Goal: Transaction & Acquisition: Obtain resource

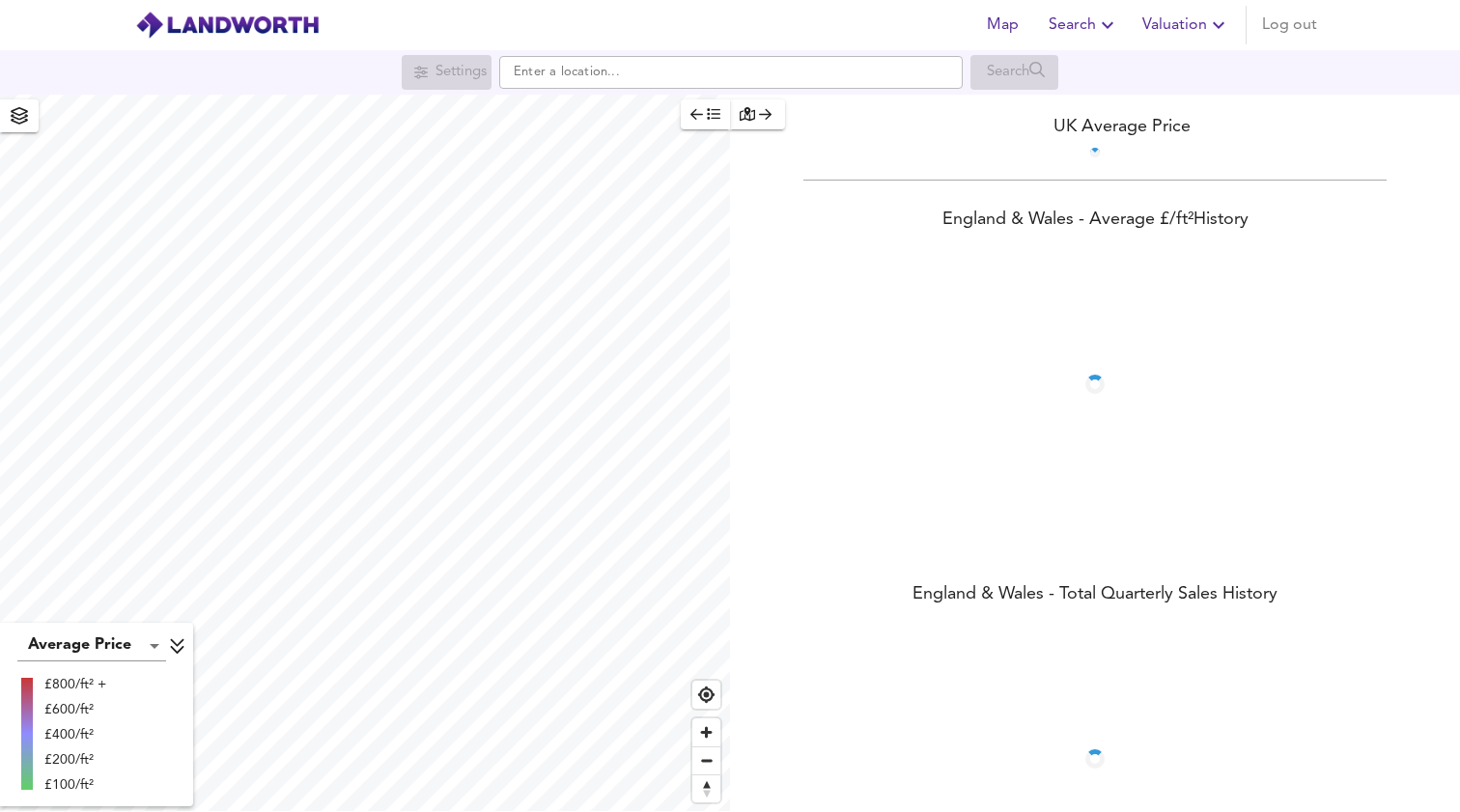
click at [1177, 35] on span "Valuation" at bounding box center [1186, 25] width 88 height 27
click at [1166, 71] on li "New Valuation Report" at bounding box center [1116, 69] width 231 height 35
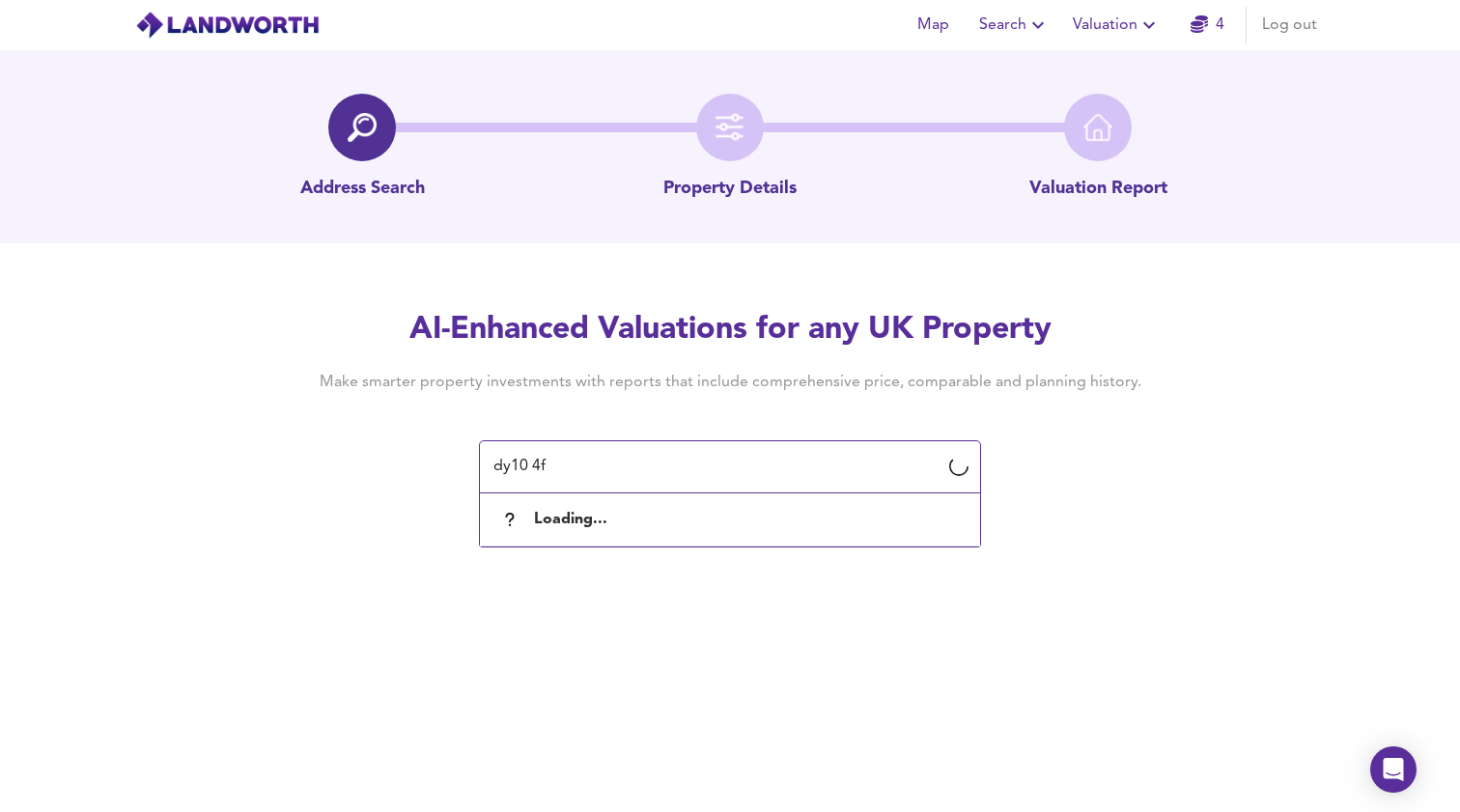
type input "dy10 4fb"
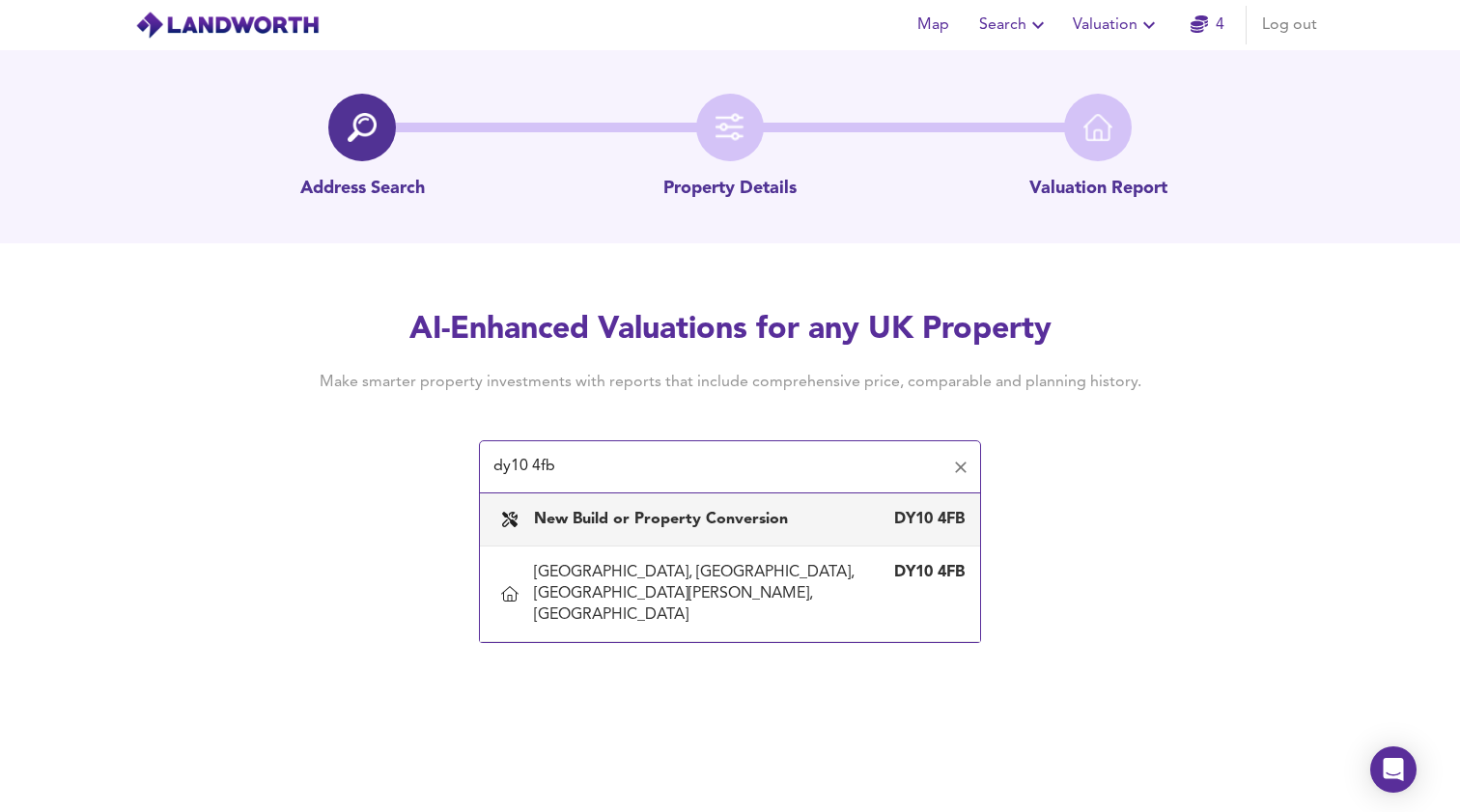
click at [692, 516] on b "New Build or Property Conversion" at bounding box center [661, 520] width 254 height 16
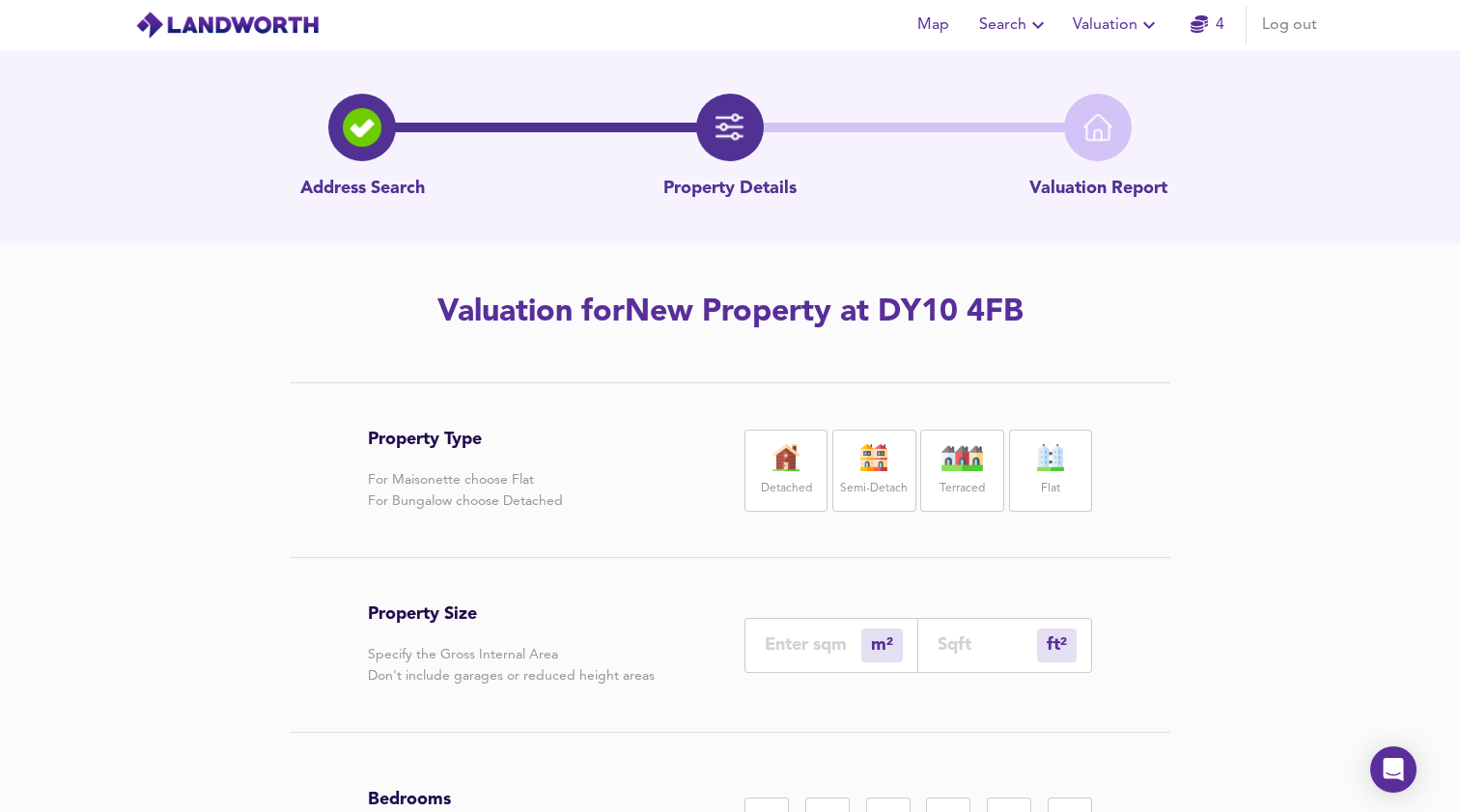
click at [818, 478] on div "Detached" at bounding box center [786, 470] width 83 height 82
click at [973, 640] on input "number" at bounding box center [987, 644] width 99 height 20
type input "0"
type input "2"
type input "3"
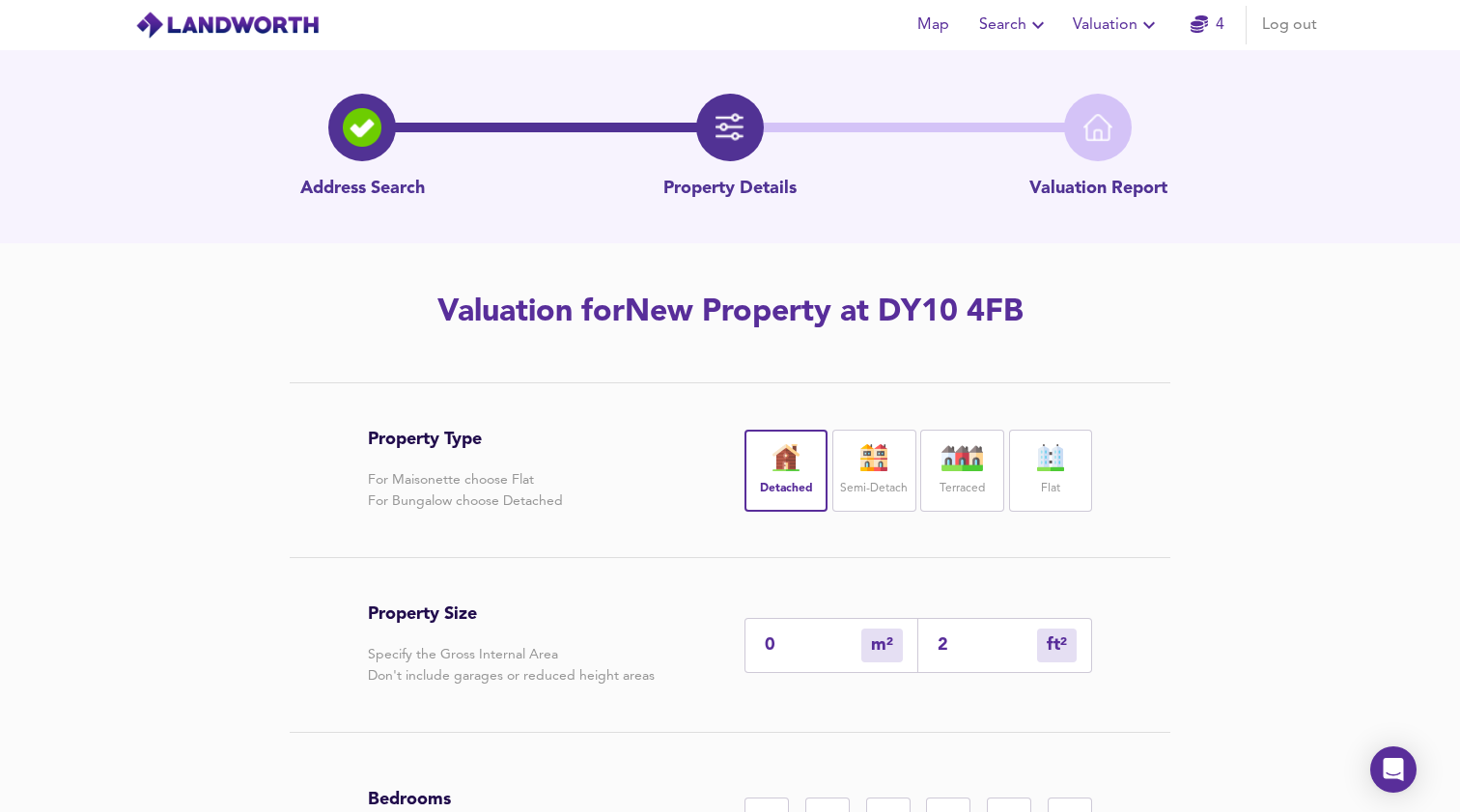
type input "29"
type input "27"
type input "290"
type input "269"
type input "2900"
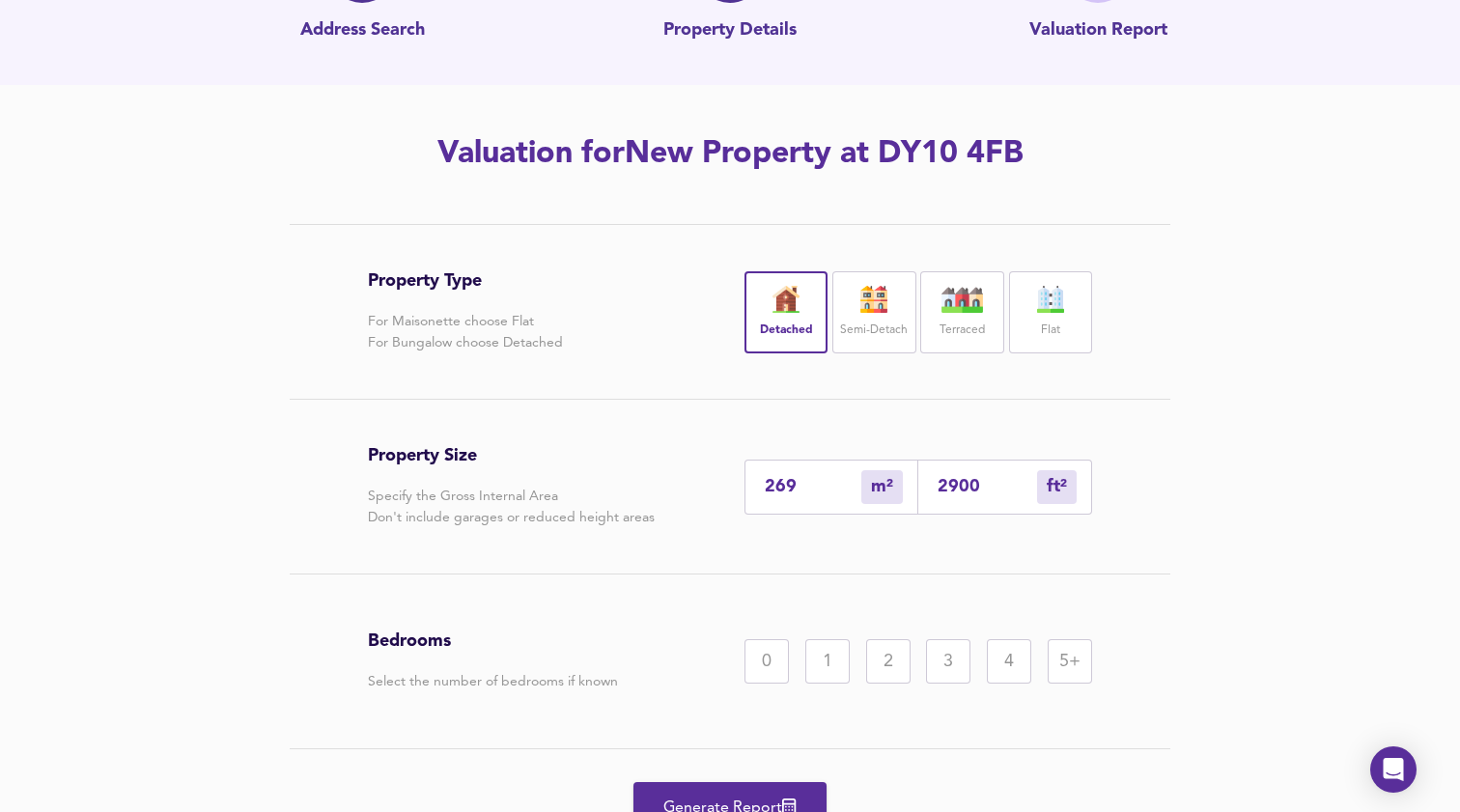
scroll to position [182, 0]
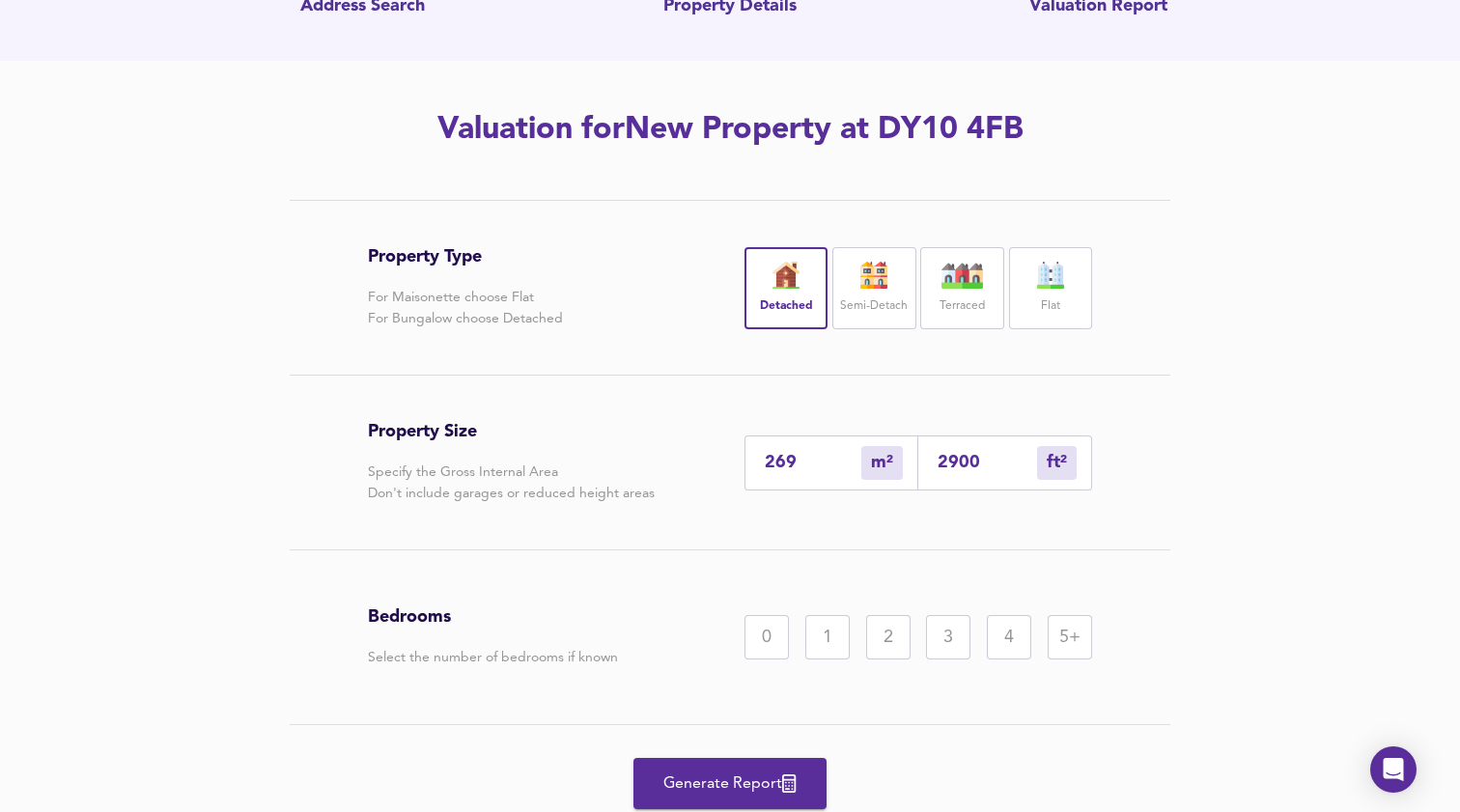
click at [1069, 633] on div "5+" at bounding box center [1070, 637] width 45 height 45
click at [729, 765] on button "Generate Report" at bounding box center [729, 783] width 193 height 51
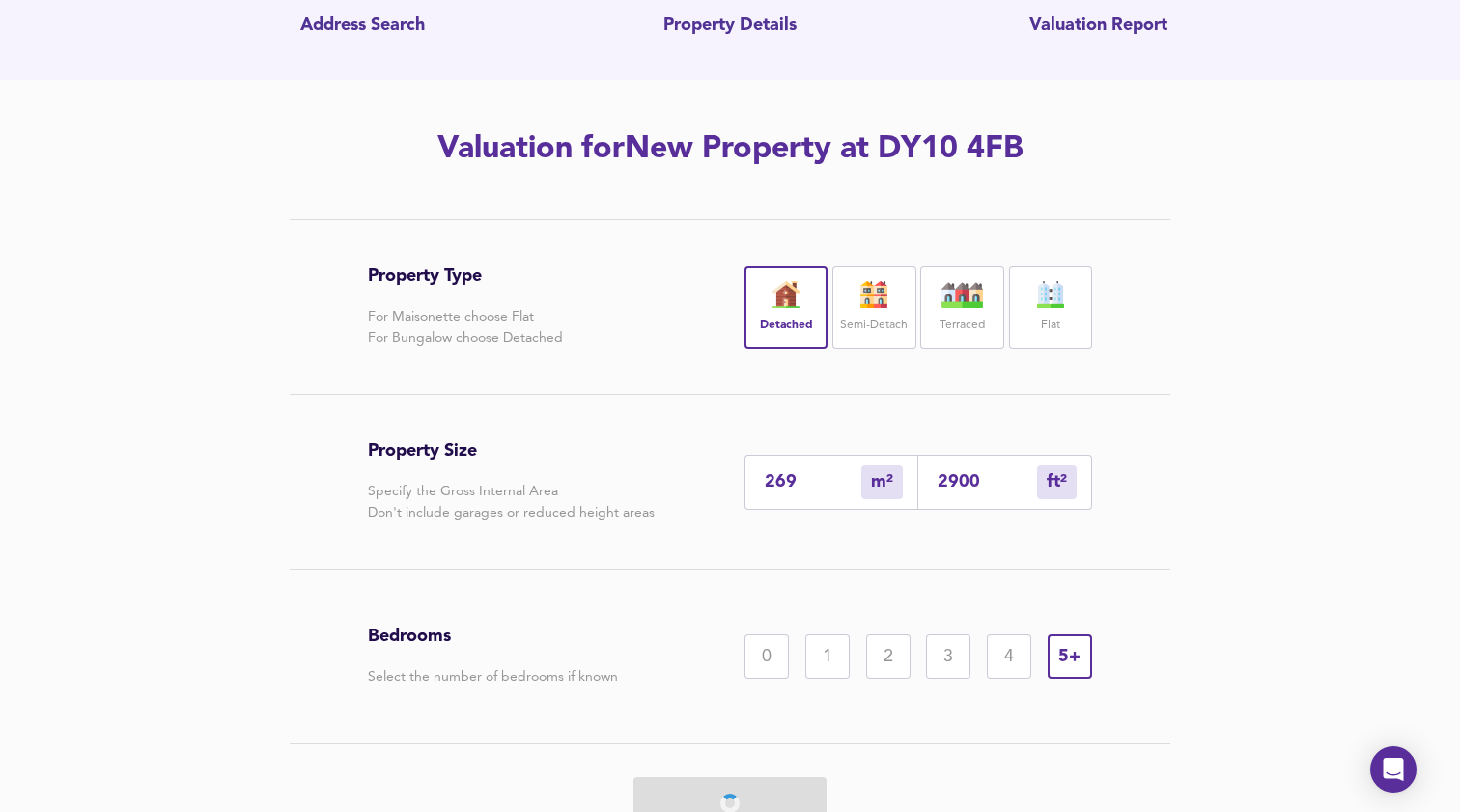
scroll to position [174, 0]
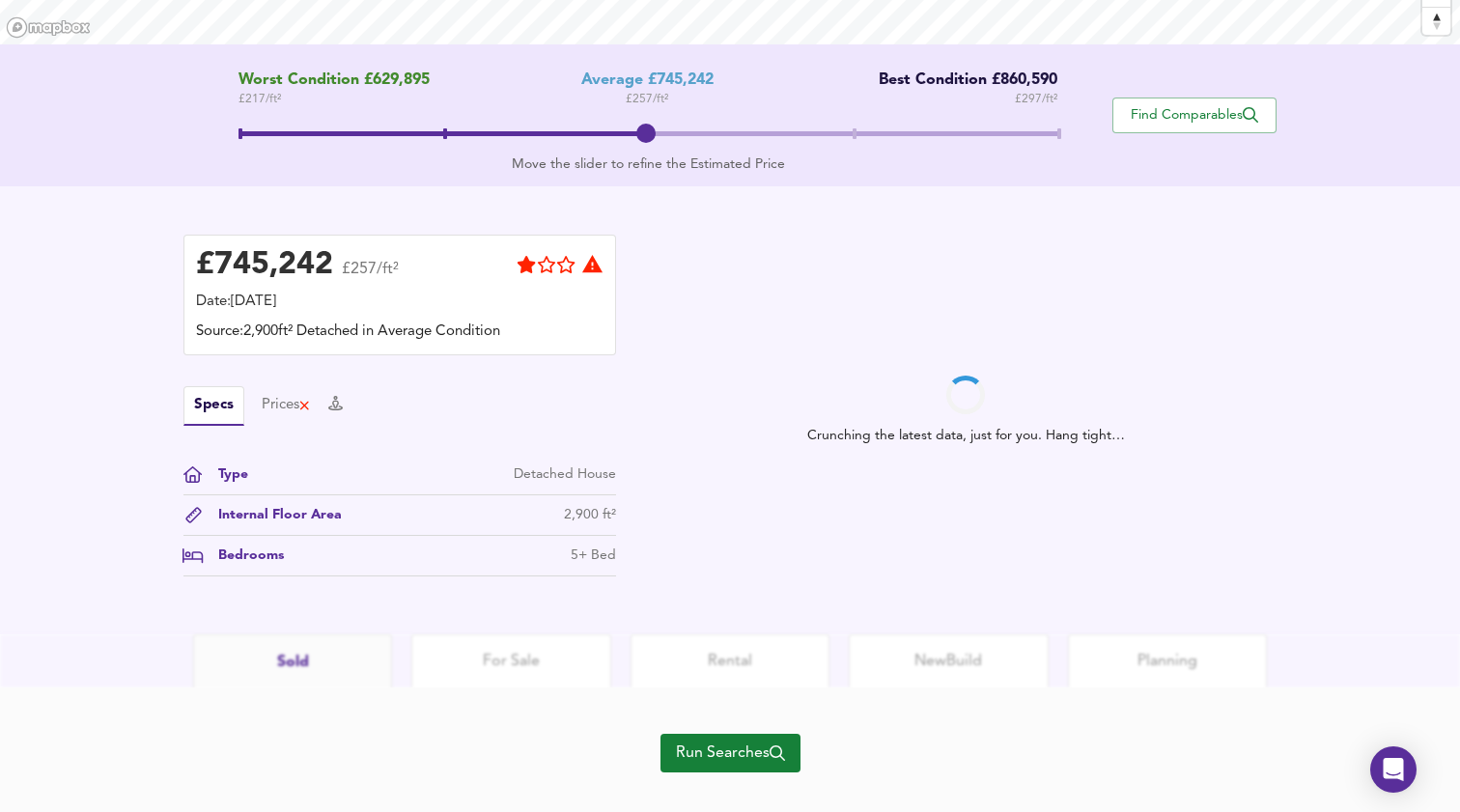
scroll to position [361, 0]
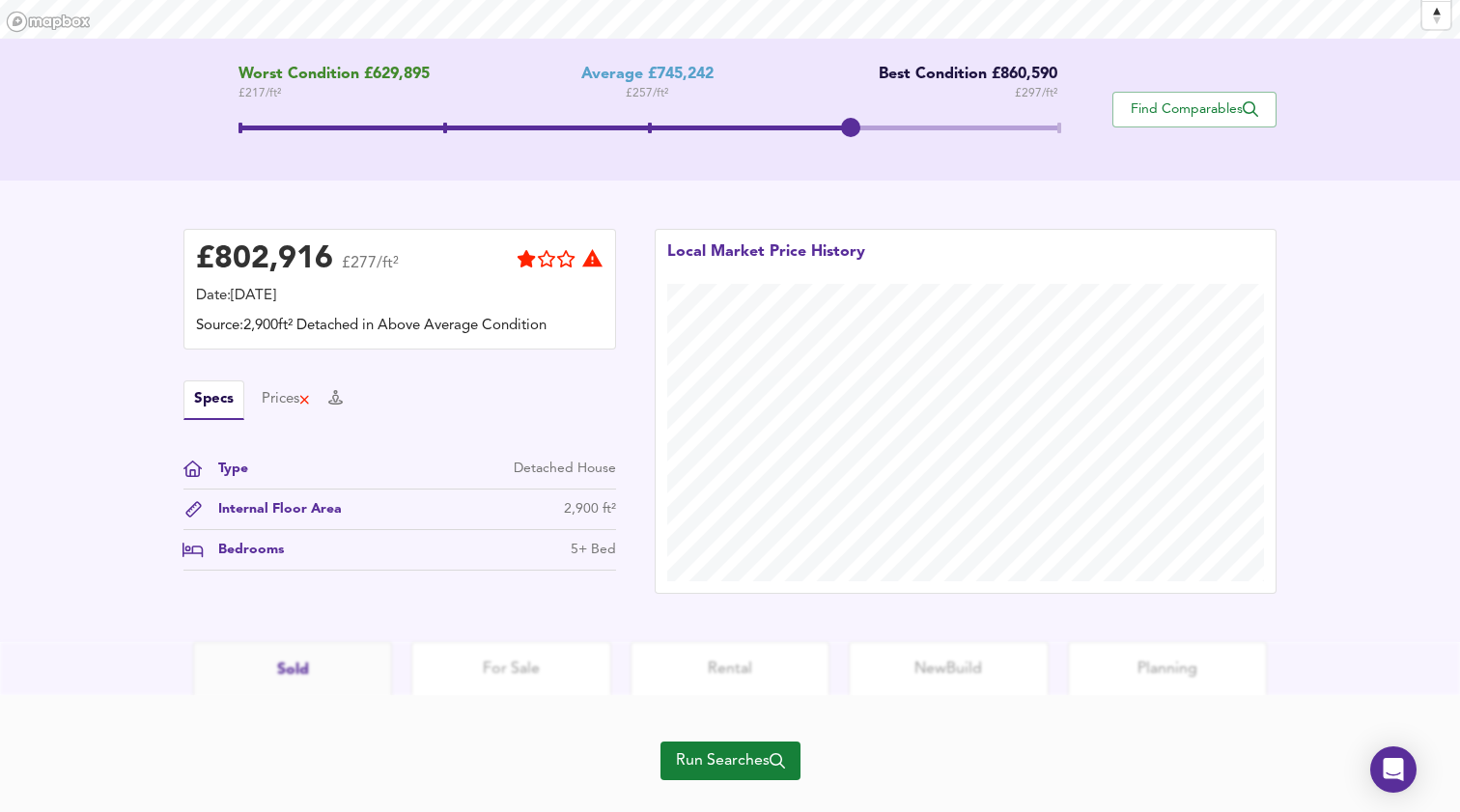
drag, startPoint x: 647, startPoint y: 113, endPoint x: 833, endPoint y: 121, distance: 186.2
click at [841, 121] on span at bounding box center [850, 127] width 19 height 19
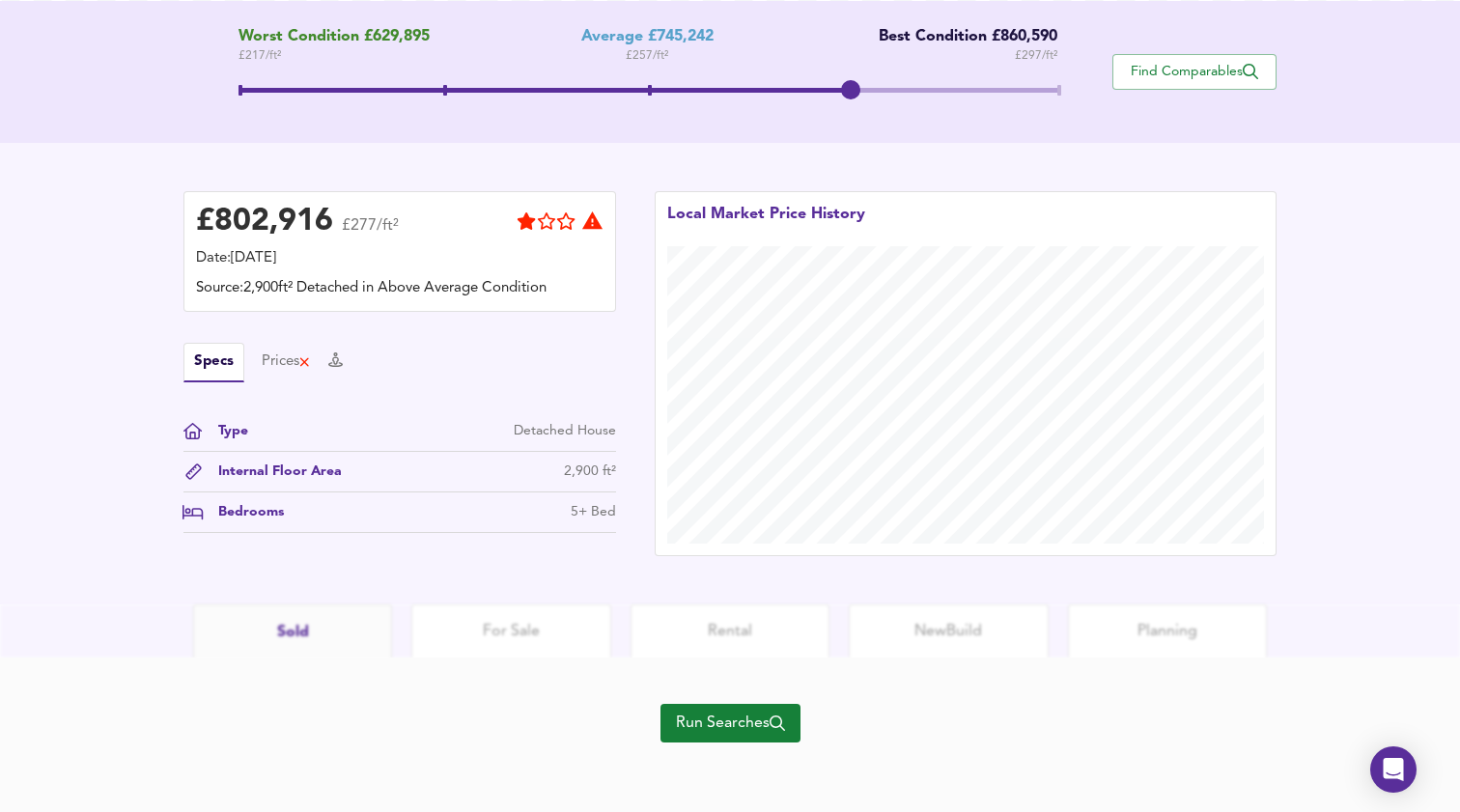
click at [730, 722] on span "Run Searches" at bounding box center [730, 722] width 109 height 27
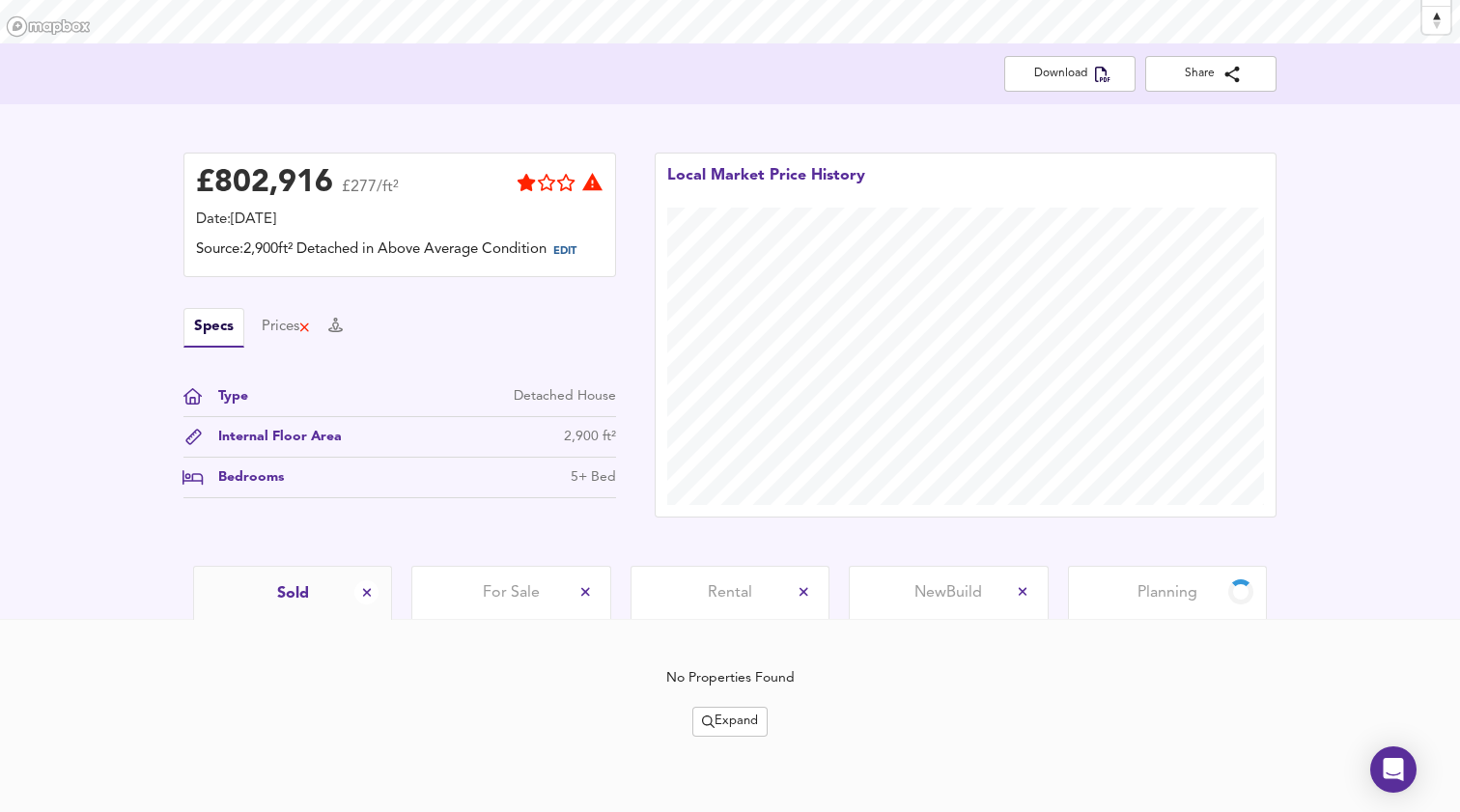
scroll to position [363, 0]
click at [733, 724] on span "Expand" at bounding box center [730, 721] width 56 height 22
click at [711, 595] on icon at bounding box center [721, 599] width 23 height 14
click at [739, 724] on span "Expand" at bounding box center [730, 721] width 56 height 22
click at [742, 623] on li "1 year 2 years" at bounding box center [730, 630] width 205 height 31
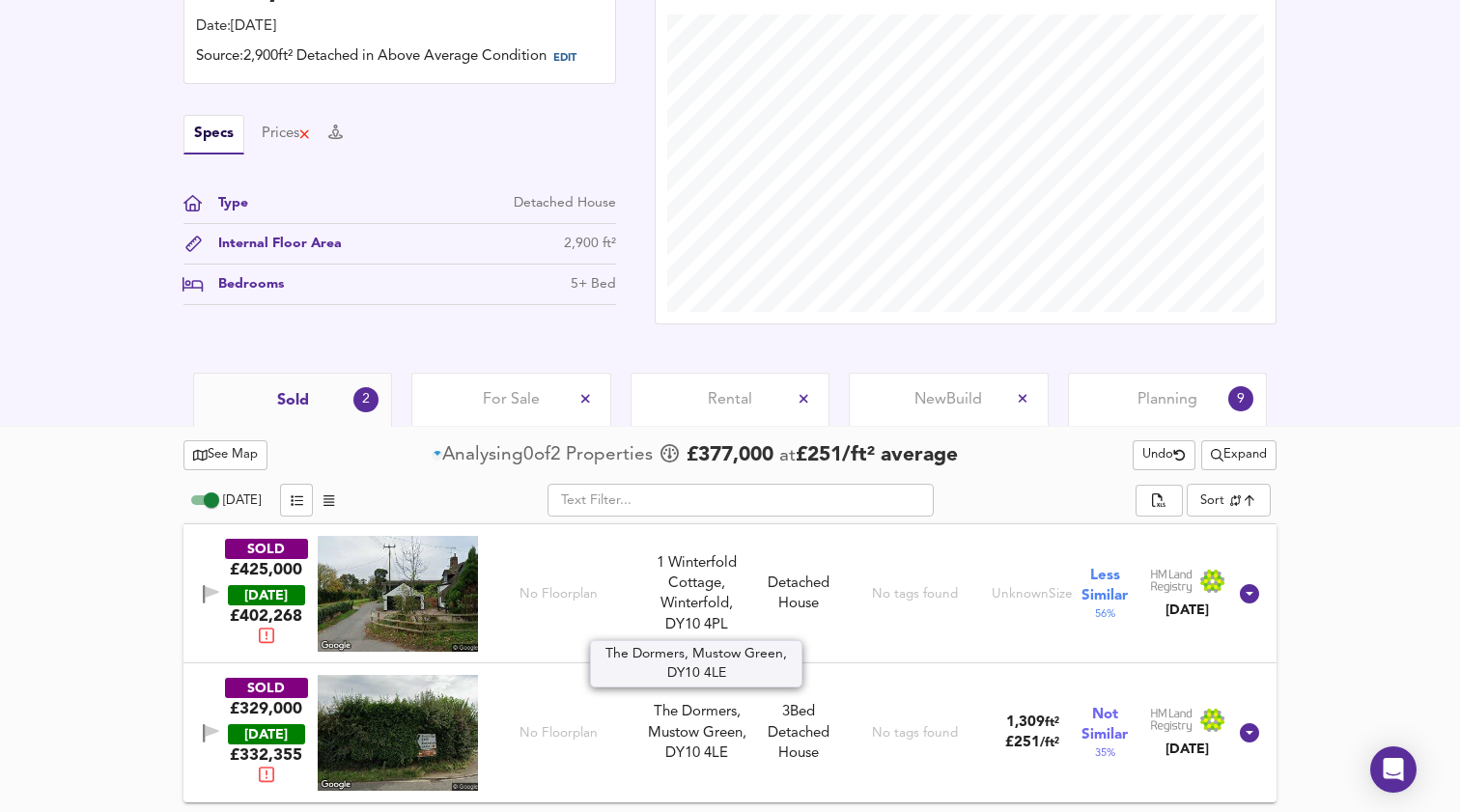
scroll to position [557, 0]
click at [1237, 452] on span "Expand" at bounding box center [1238, 455] width 56 height 22
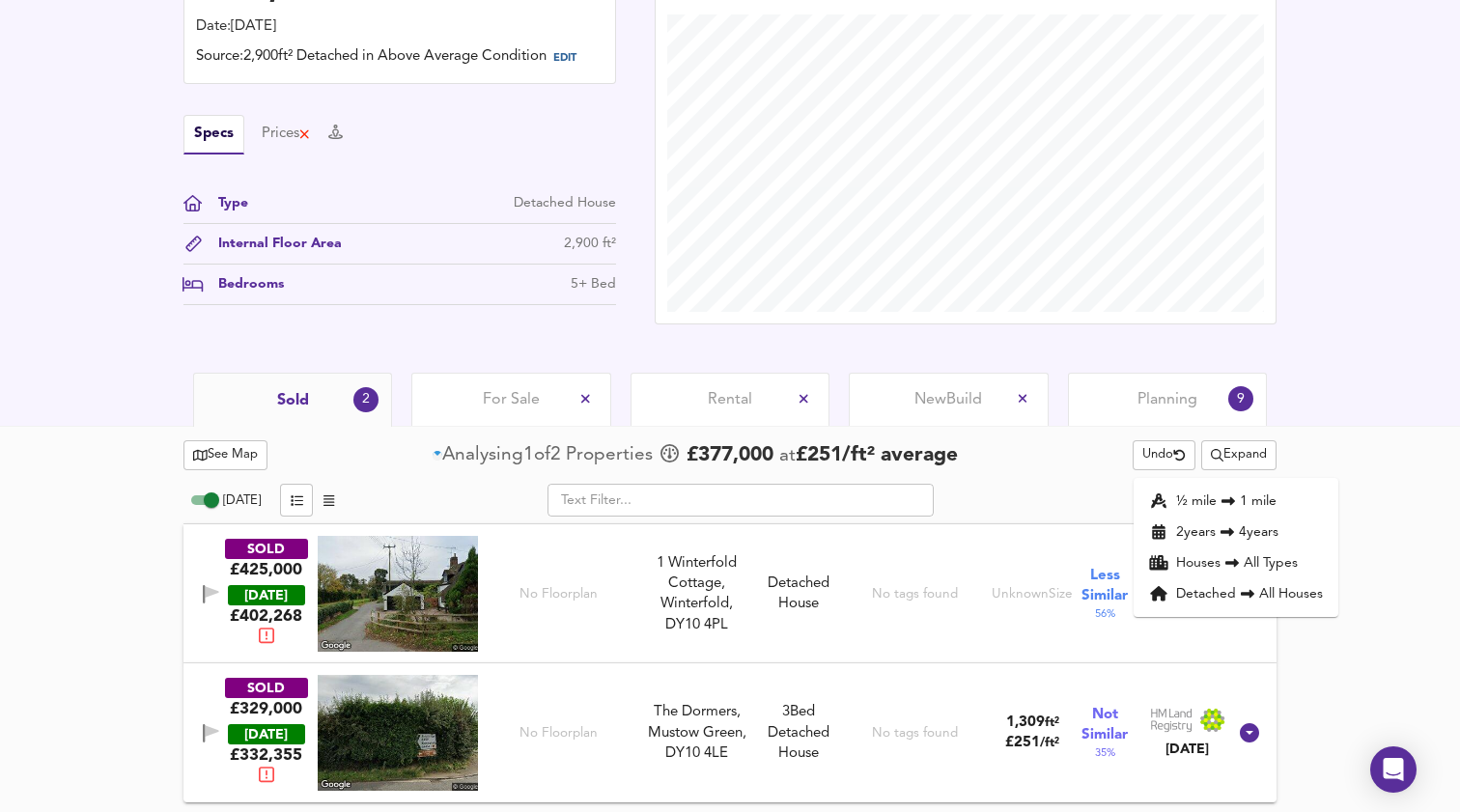
click at [1211, 496] on li "½ mile 1 mile" at bounding box center [1235, 500] width 205 height 31
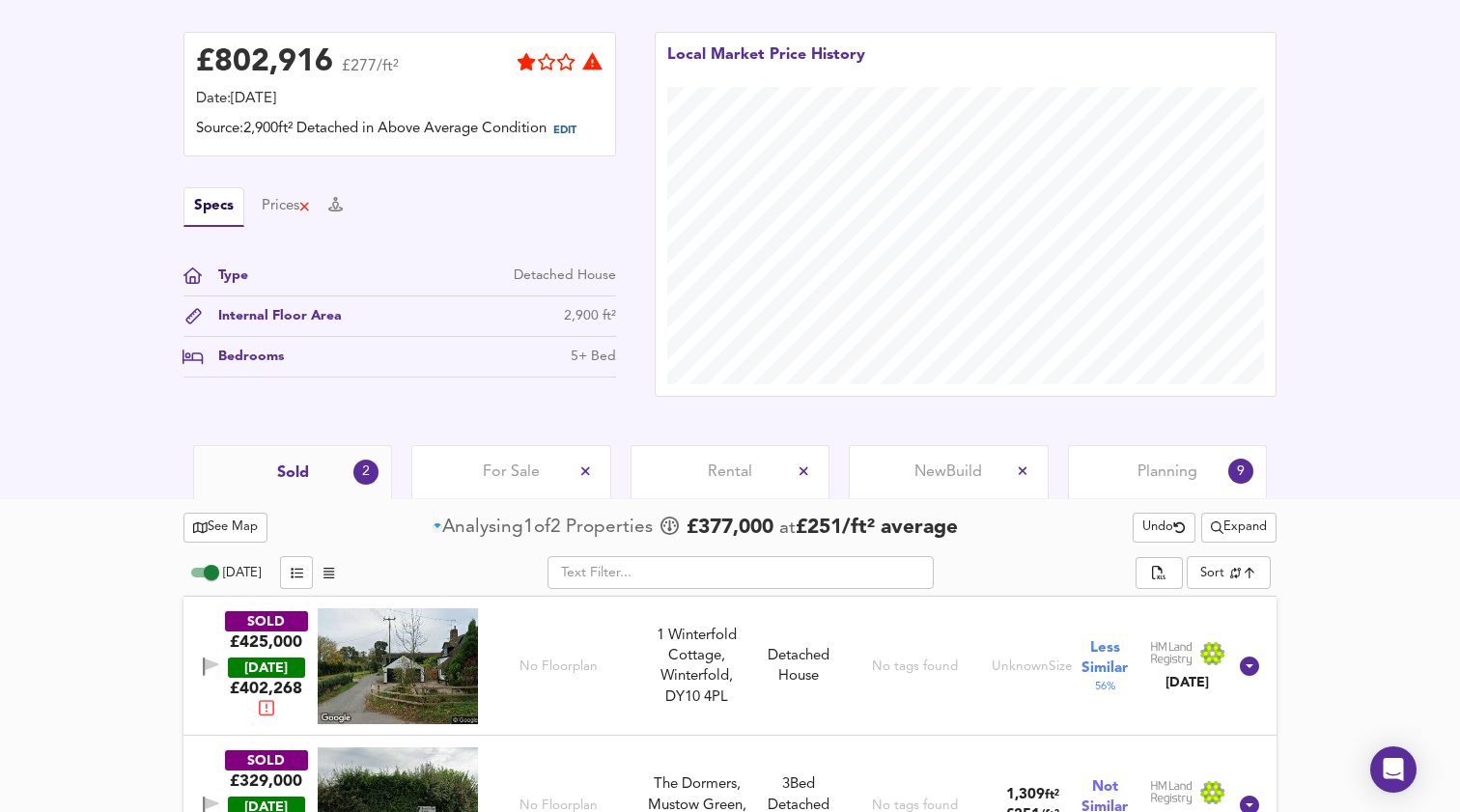
scroll to position [496, 0]
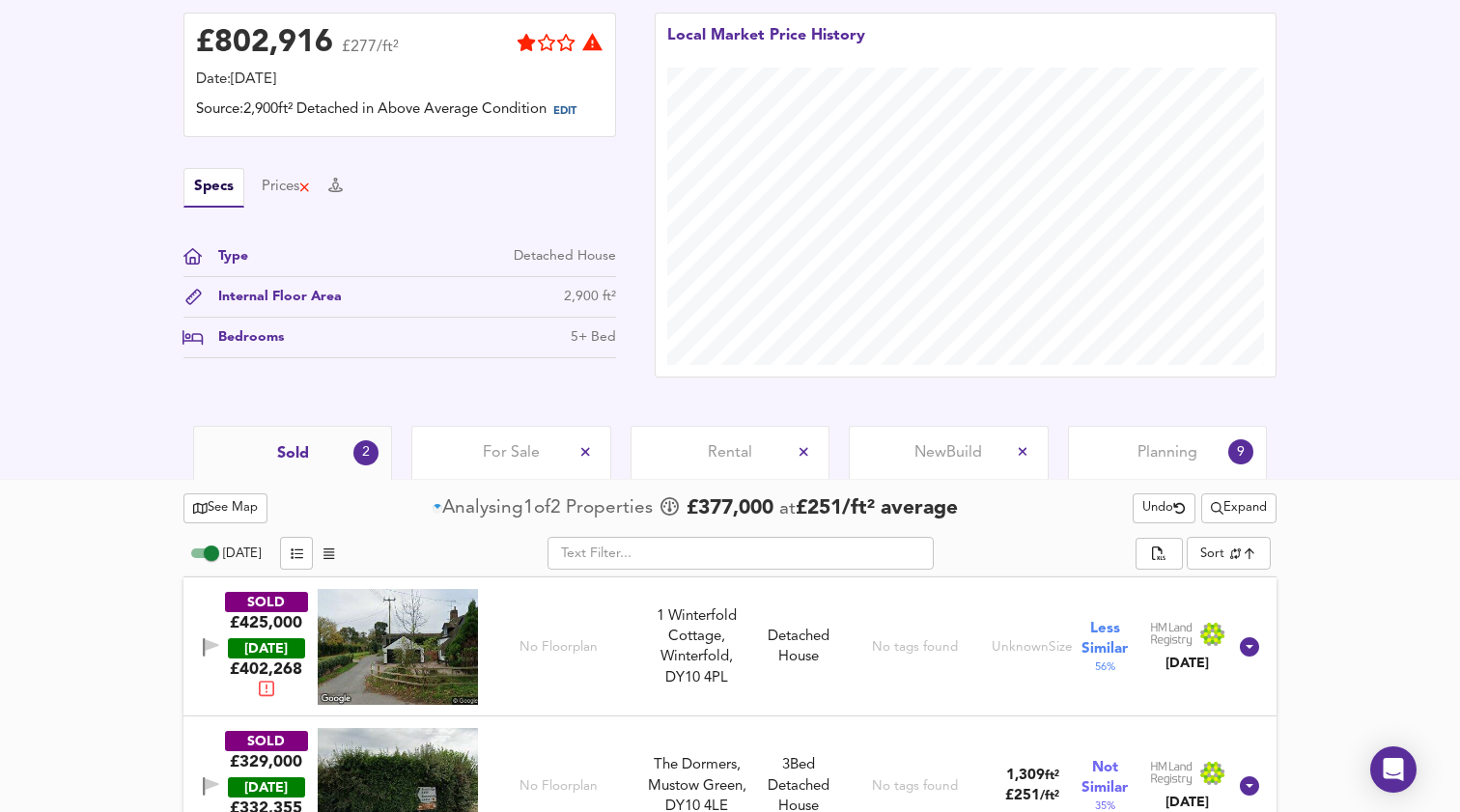
click at [1236, 516] on span "Expand" at bounding box center [1238, 508] width 56 height 22
click at [1211, 552] on li "1 mile 2 mile" at bounding box center [1235, 554] width 205 height 31
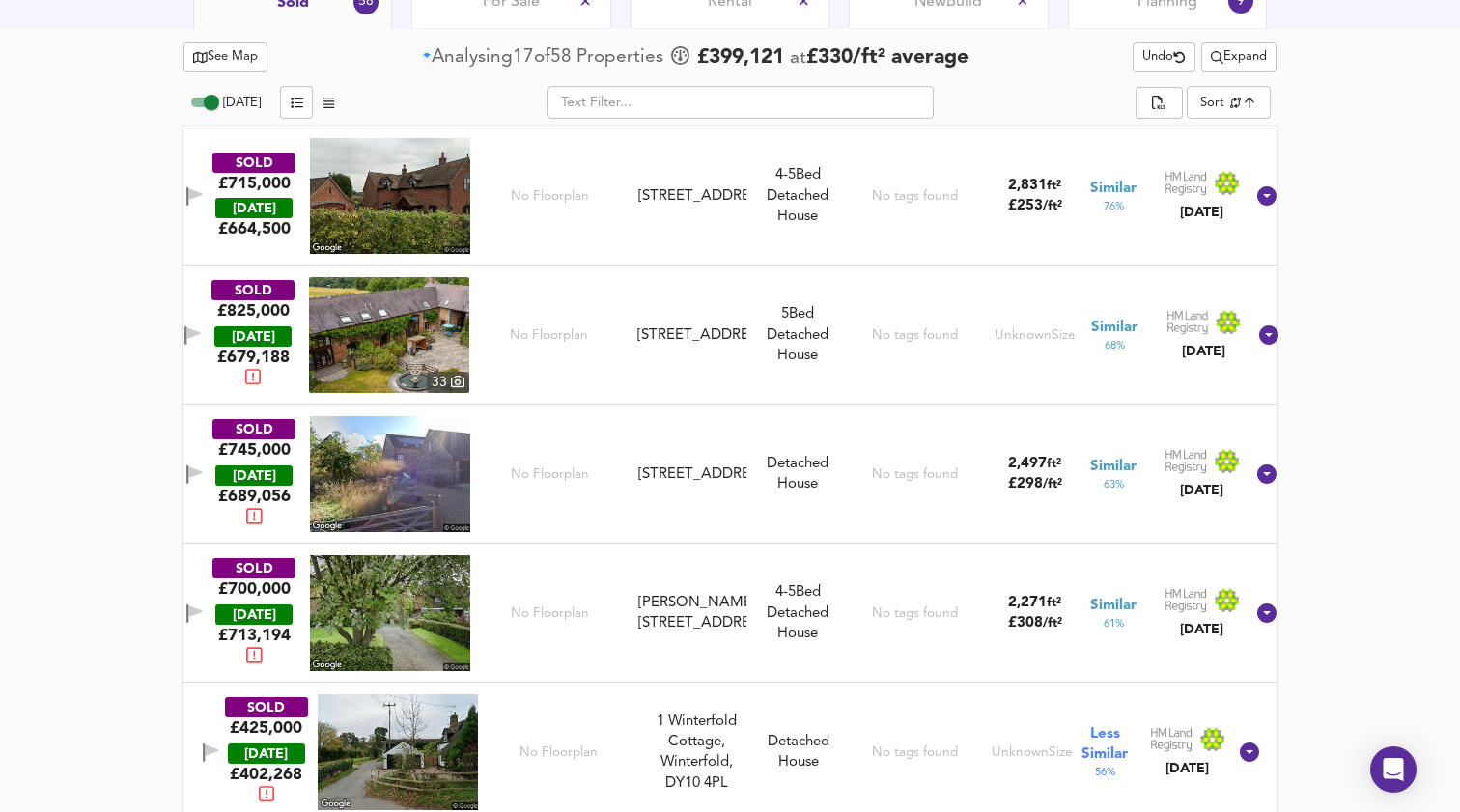
scroll to position [964, 0]
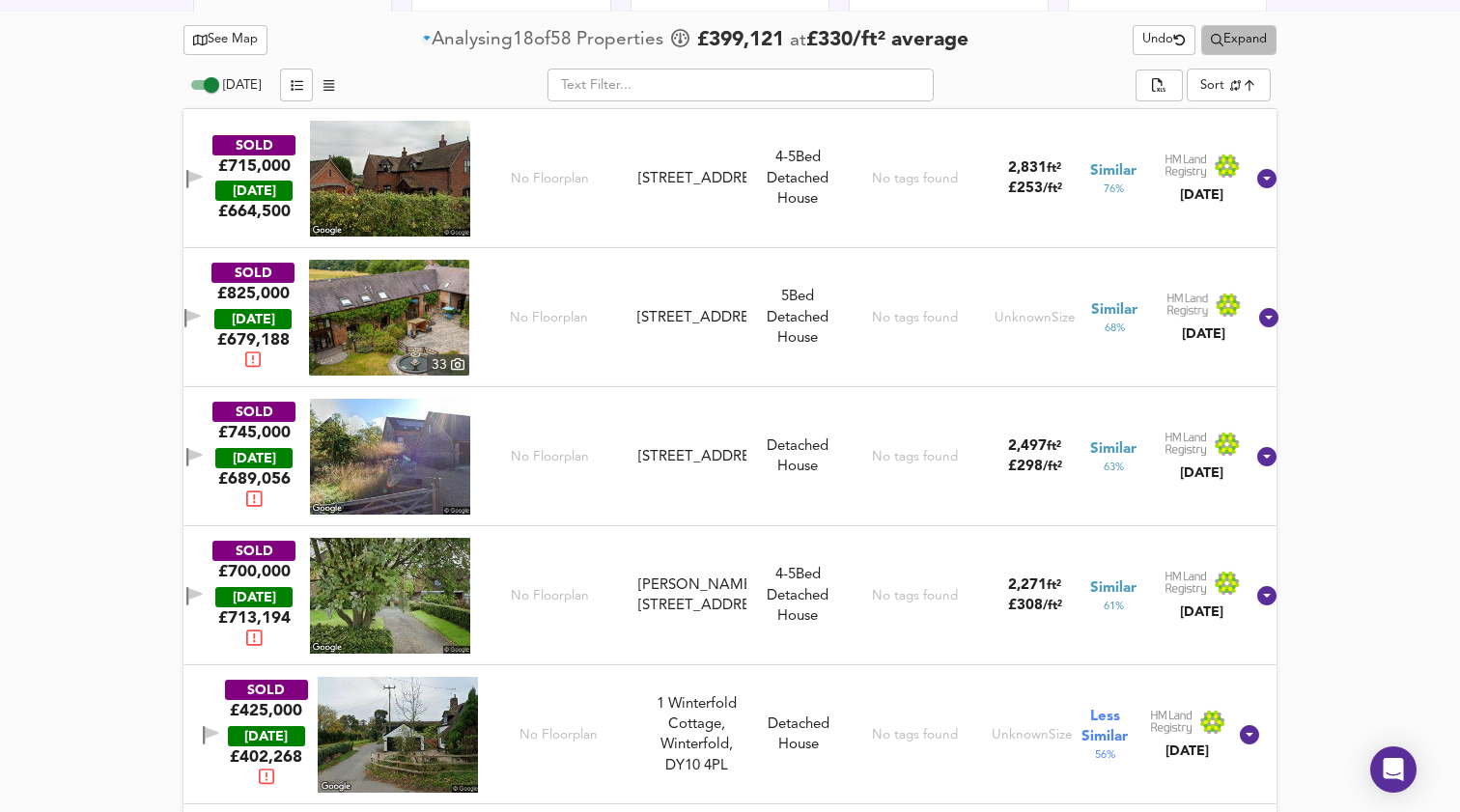
click at [1228, 55] on button "Expand" at bounding box center [1239, 40] width 75 height 30
click at [1229, 86] on icon at bounding box center [1224, 86] width 14 height 9
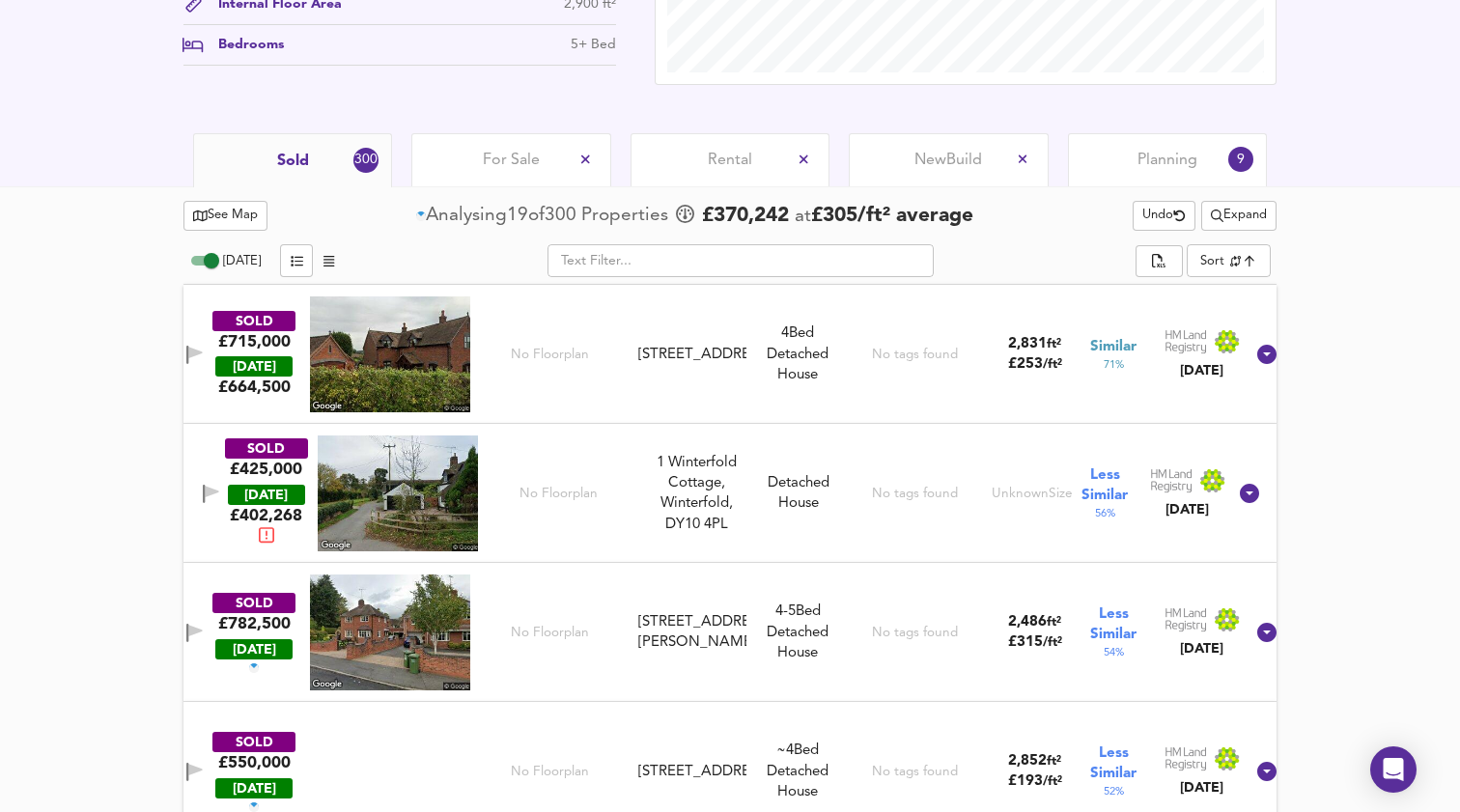
scroll to position [945, 0]
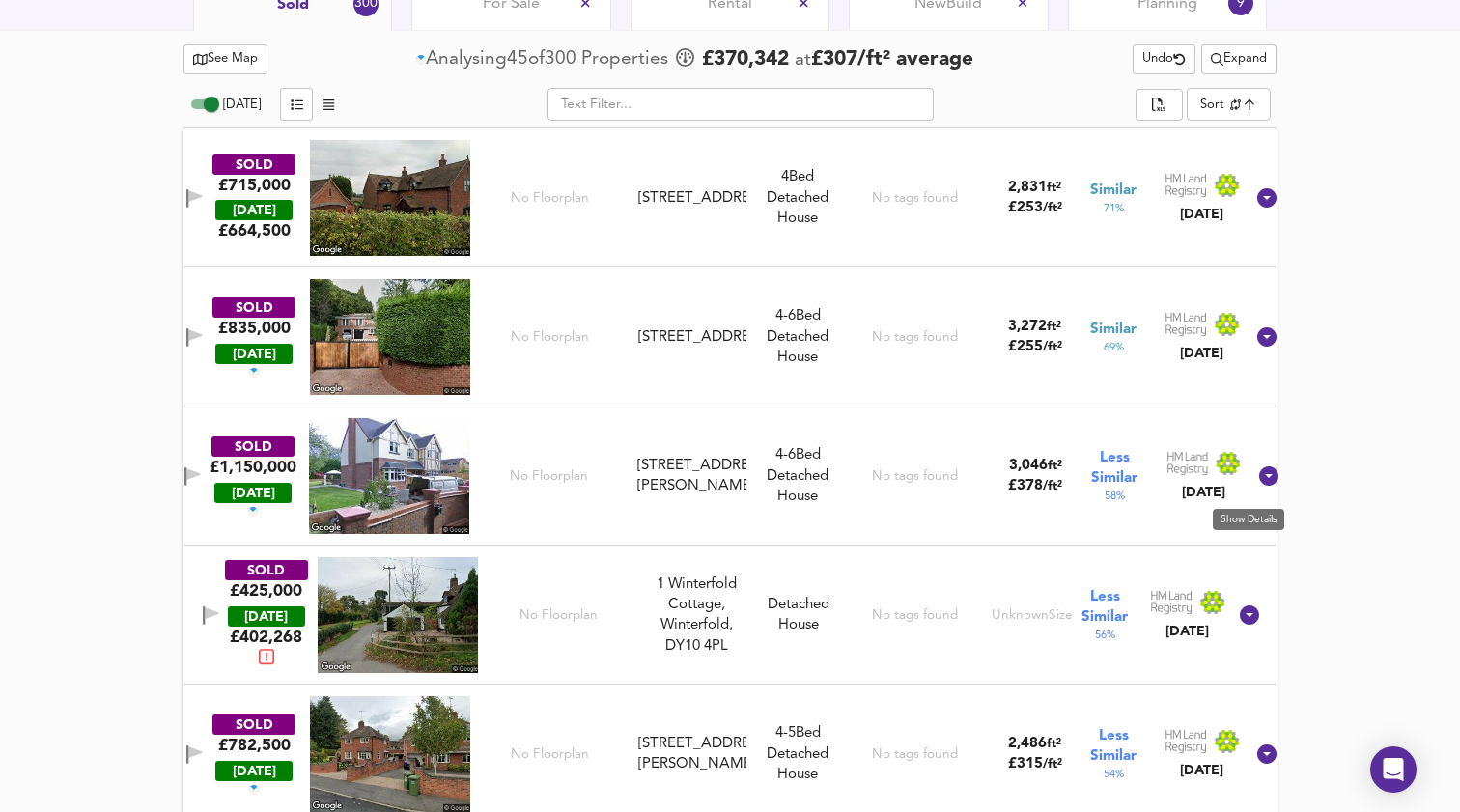
click at [1259, 484] on icon at bounding box center [1268, 475] width 19 height 19
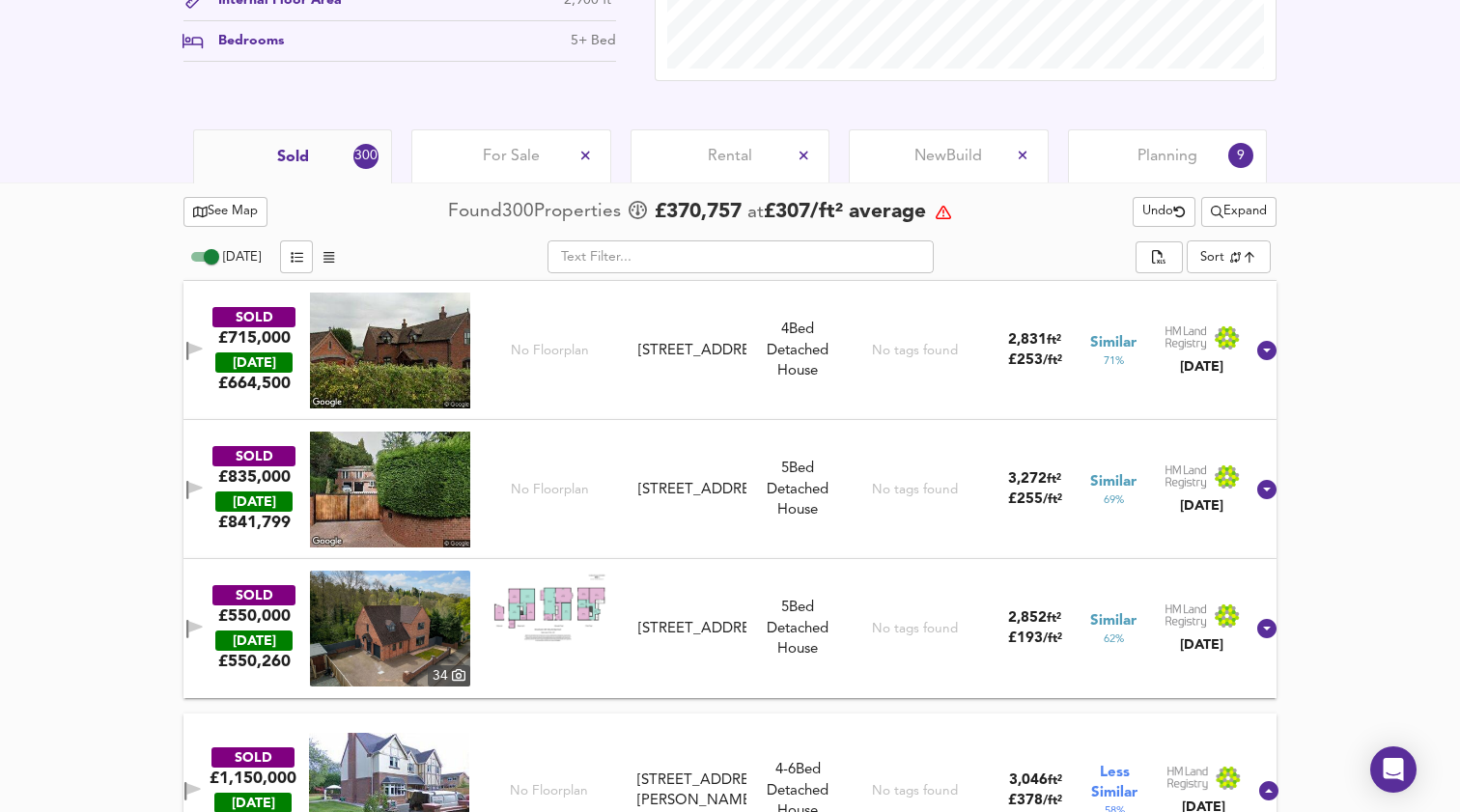
scroll to position [692, 0]
